Goal: Task Accomplishment & Management: Use online tool/utility

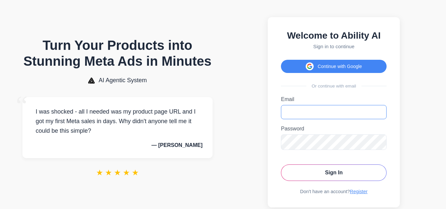
type input "**********"
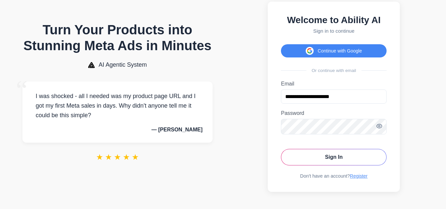
scroll to position [25, 0]
click at [446, 93] on html "Turn Your Products into Stunning Meta Ads in Minutes AI Agentic System “ I was …" at bounding box center [223, 96] width 446 height 225
drag, startPoint x: 443, startPoint y: 103, endPoint x: 444, endPoint y: 92, distance: 11.6
click at [444, 92] on body "Turn Your Products into Stunning Meta Ads in Minutes AI Agentic System “ I was …" at bounding box center [223, 96] width 446 height 225
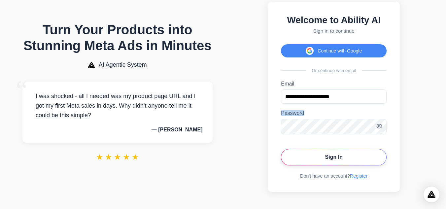
click at [340, 158] on button "Sign In" at bounding box center [334, 157] width 106 height 17
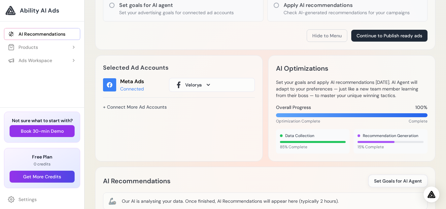
scroll to position [184, 0]
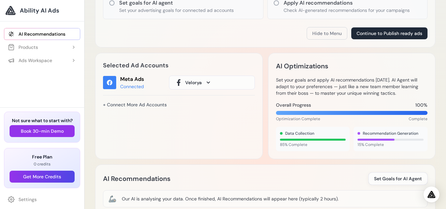
click at [209, 83] on icon at bounding box center [208, 83] width 3 height 2
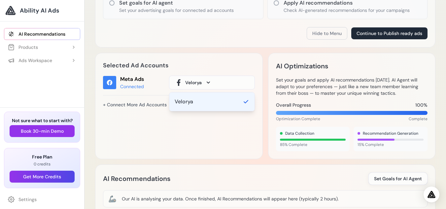
click at [209, 83] on icon at bounding box center [208, 83] width 3 height 2
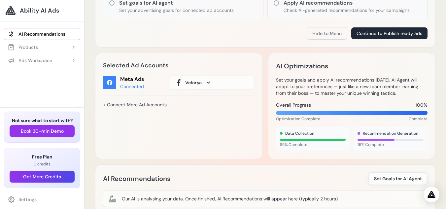
click at [207, 80] on span at bounding box center [209, 83] width 8 height 8
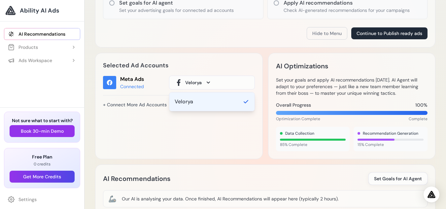
click at [207, 80] on span at bounding box center [209, 83] width 8 height 8
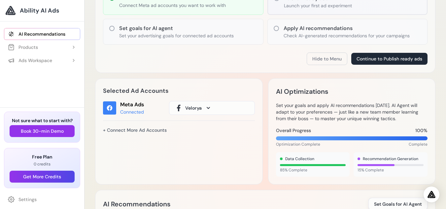
scroll to position [0, 0]
